Goal: Task Accomplishment & Management: Use online tool/utility

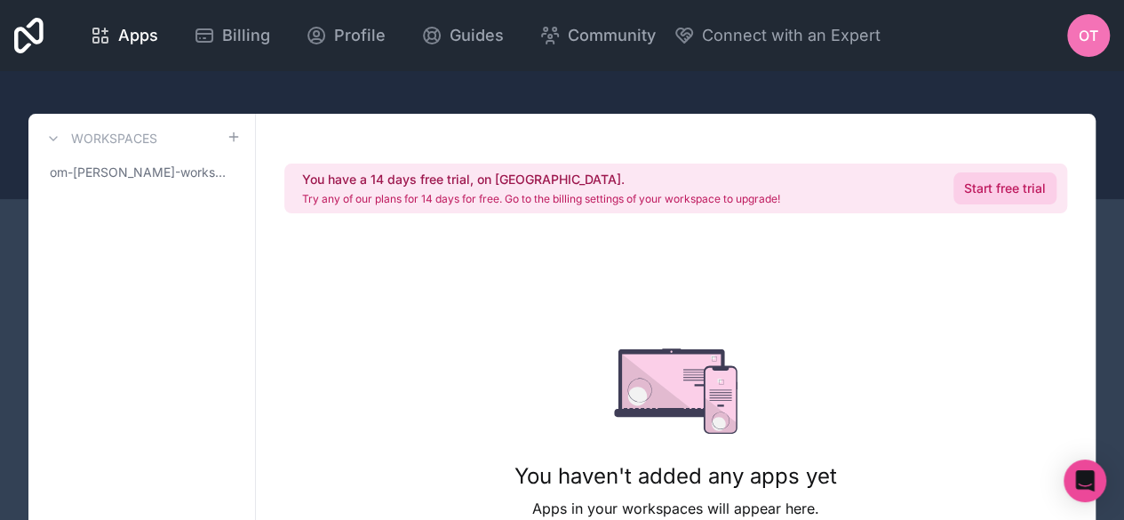
click at [1008, 198] on link "Start free trial" at bounding box center [1005, 188] width 103 height 32
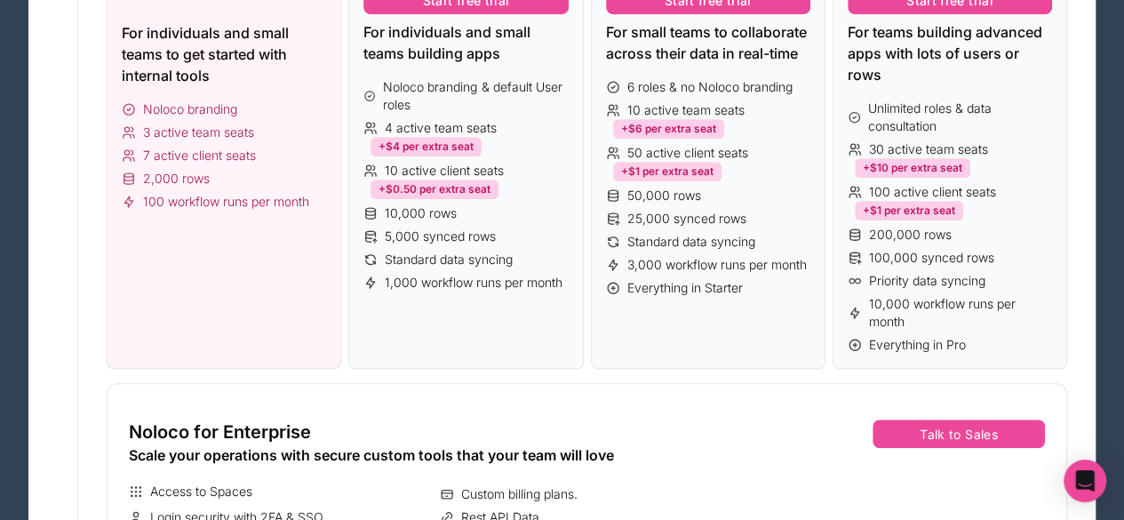
scroll to position [498, 0]
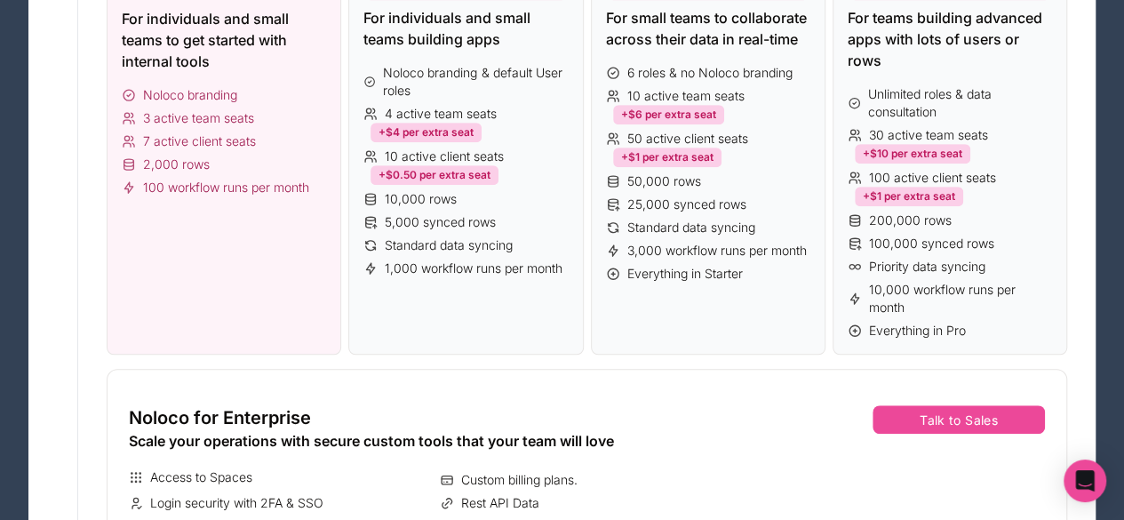
click at [283, 302] on div "Free $0 Free forever. No credit card required. For individuals and small teams …" at bounding box center [224, 88] width 235 height 533
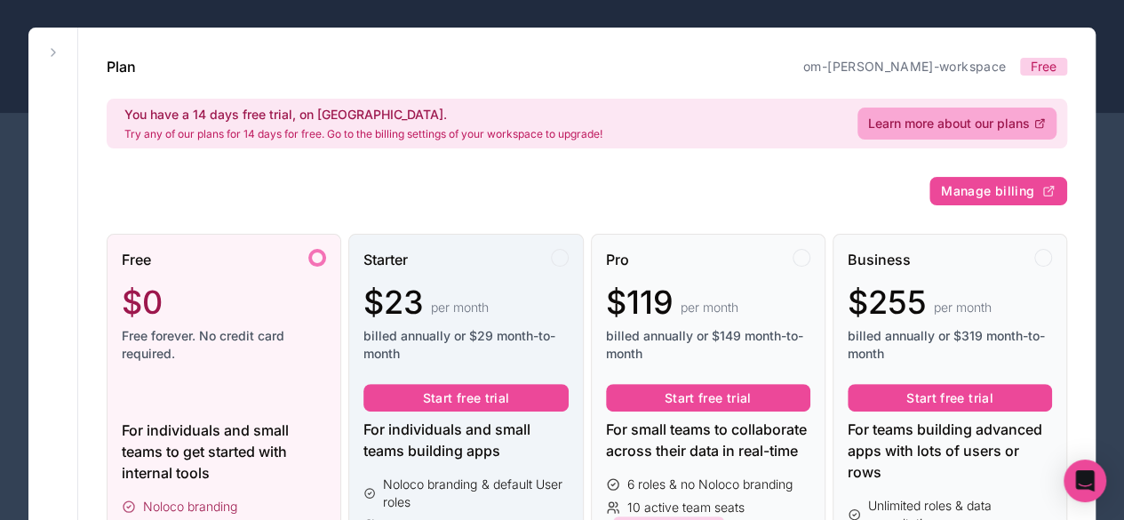
scroll to position [0, 0]
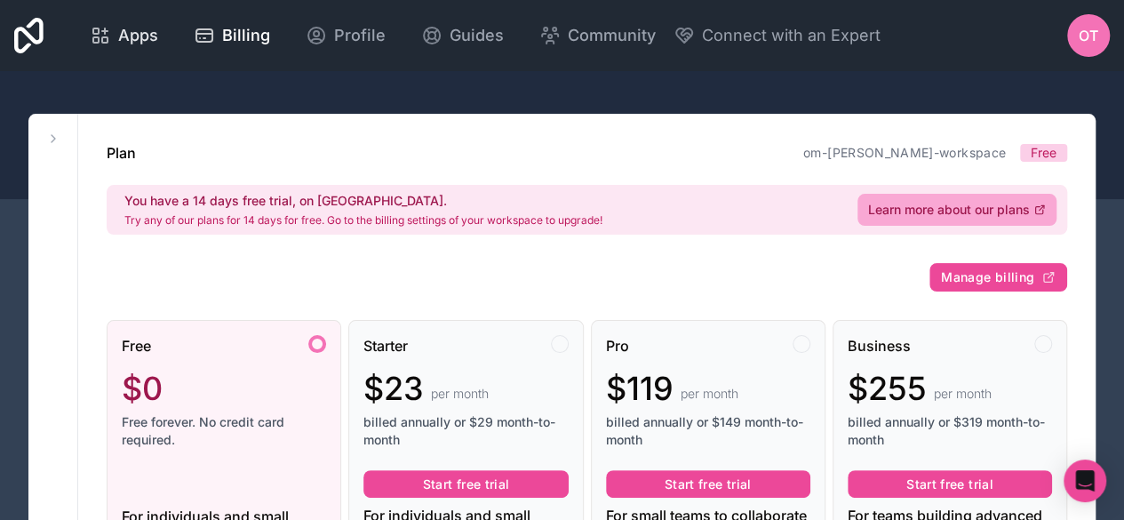
click at [146, 28] on span "Apps" at bounding box center [138, 35] width 40 height 25
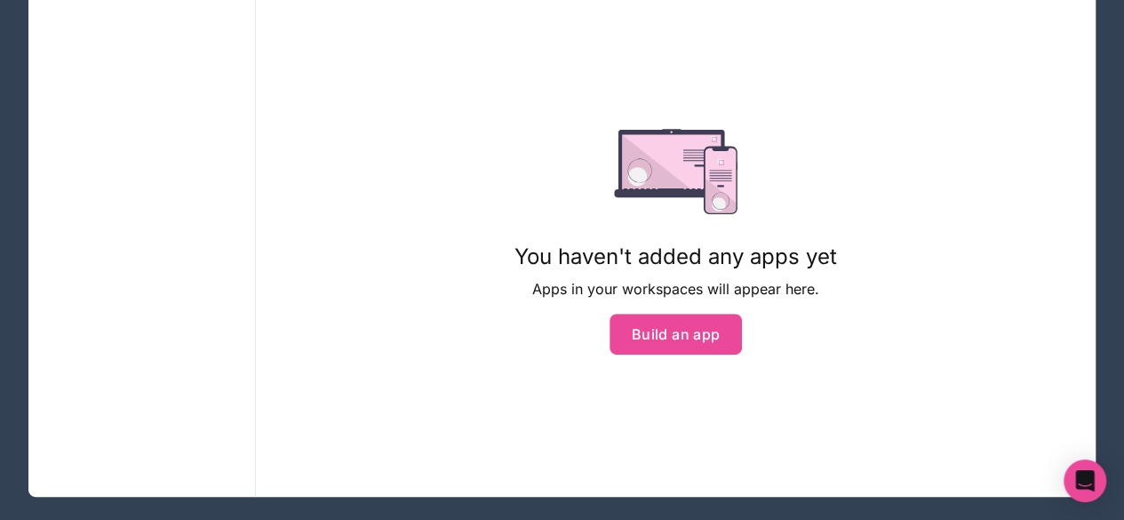
scroll to position [214, 0]
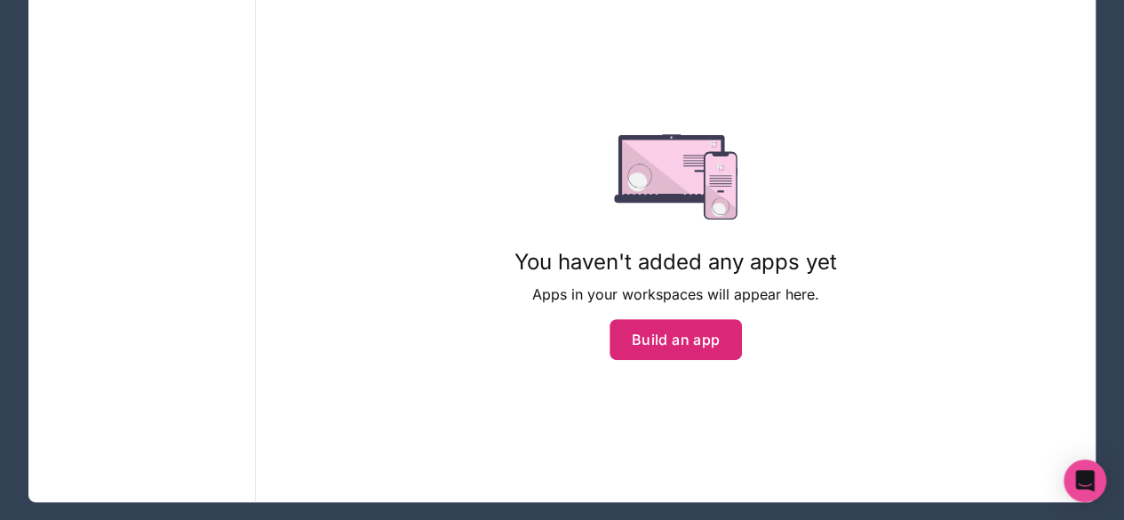
click at [667, 348] on button "Build an app" at bounding box center [676, 339] width 133 height 41
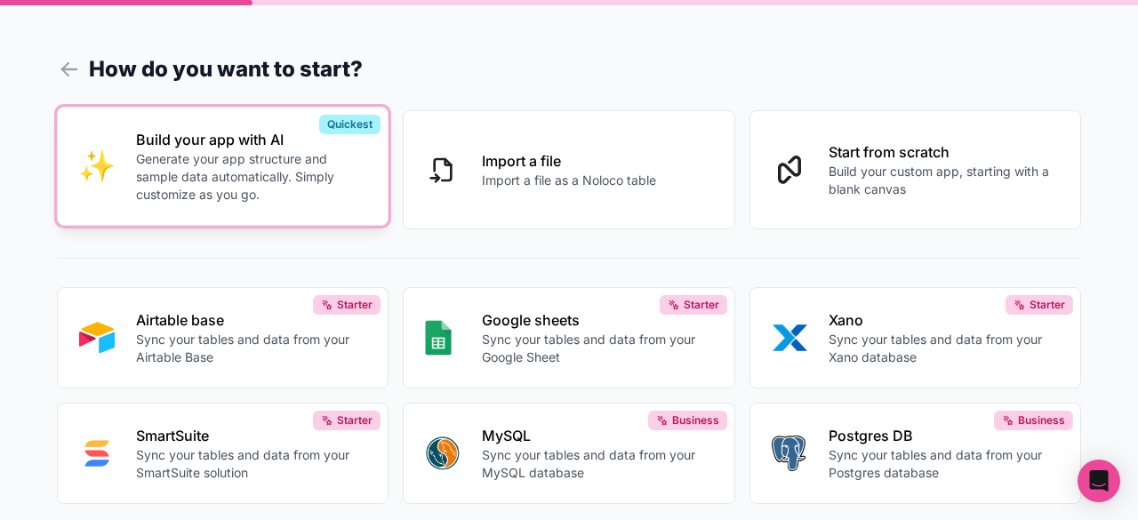
click at [303, 164] on p "Generate your app structure and sample data automatically. Simply customize as …" at bounding box center [251, 176] width 230 height 53
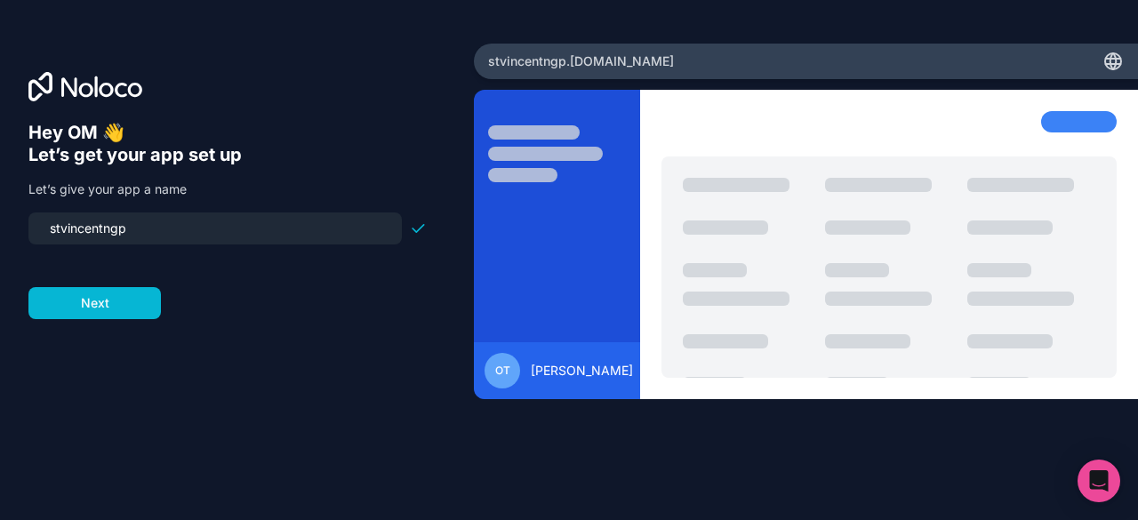
click at [185, 231] on input "stvincentngp" at bounding box center [215, 228] width 352 height 25
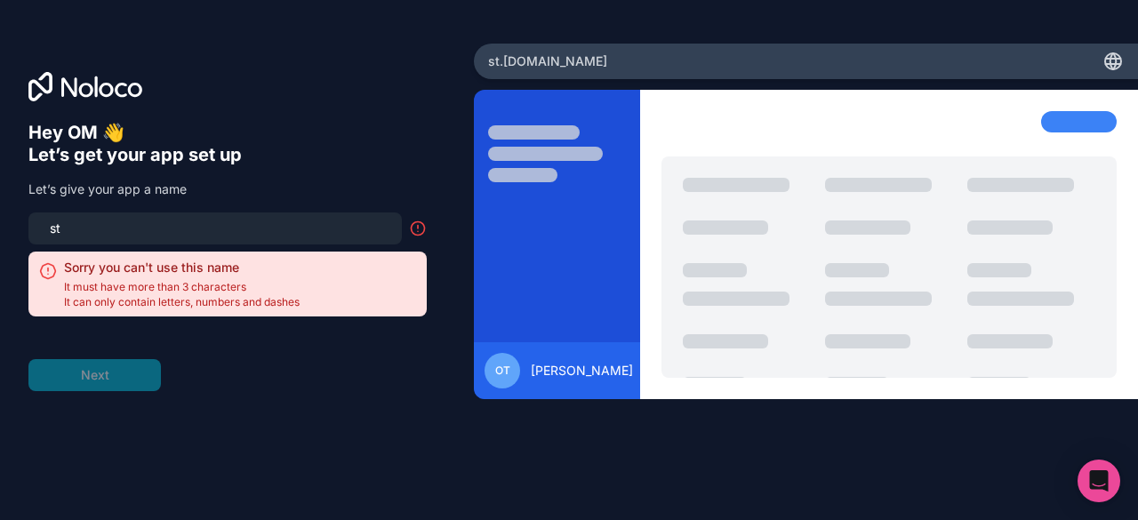
type input "s"
click at [329, 228] on input at bounding box center [215, 228] width 352 height 25
type input "d"
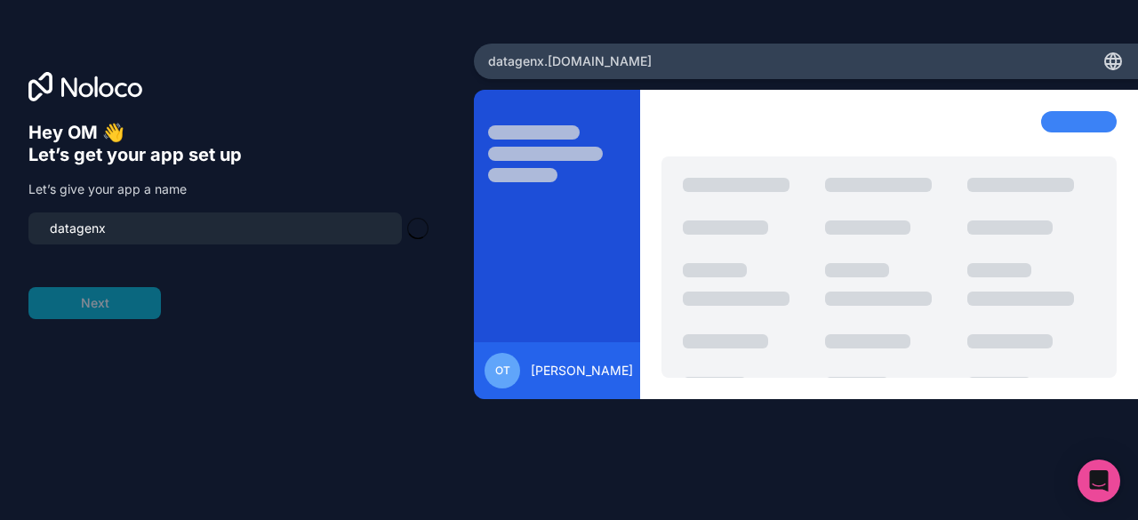
type input "datagenx"
click at [94, 307] on form "datagenx Next" at bounding box center [227, 265] width 398 height 107
